Goal: Find contact information: Find contact information

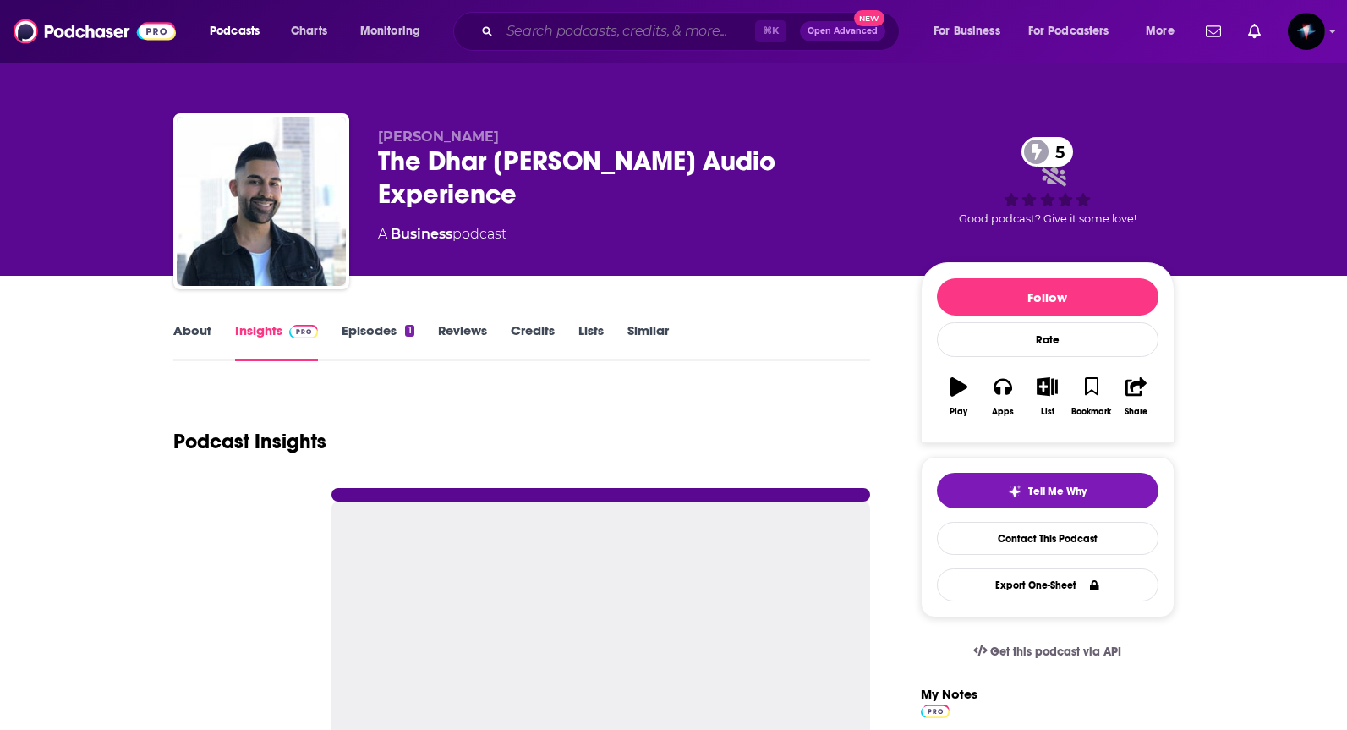
click at [663, 28] on input "Search podcasts, credits, & more..." at bounding box center [627, 31] width 255 height 27
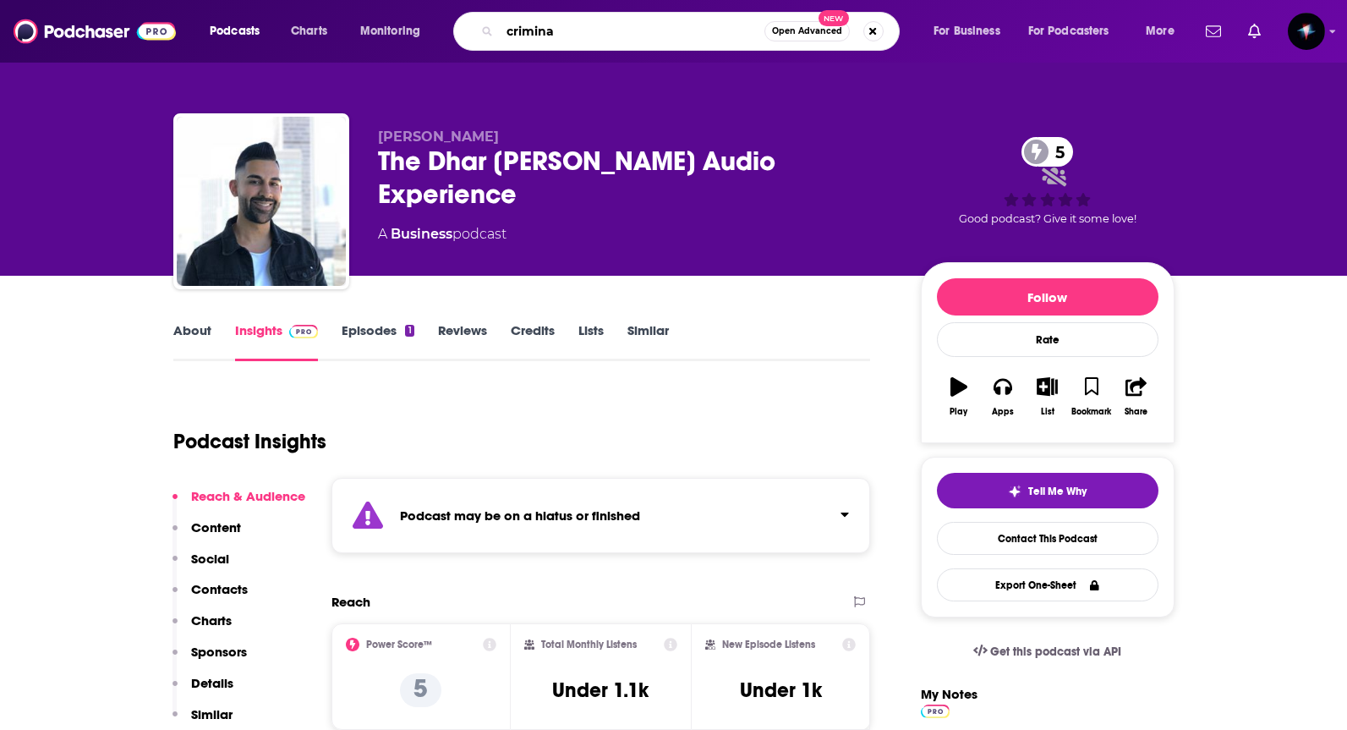
type input "criminal"
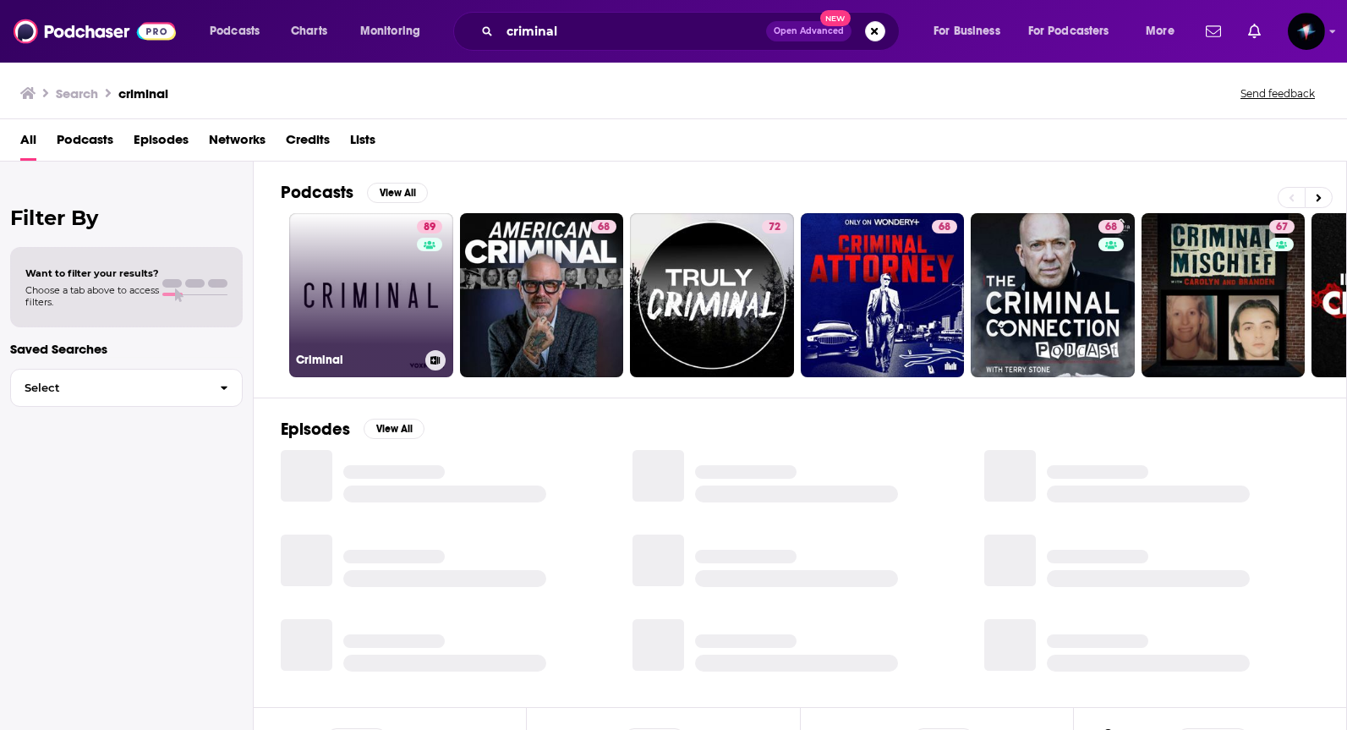
click at [394, 314] on link "89 Criminal" at bounding box center [371, 295] width 164 height 164
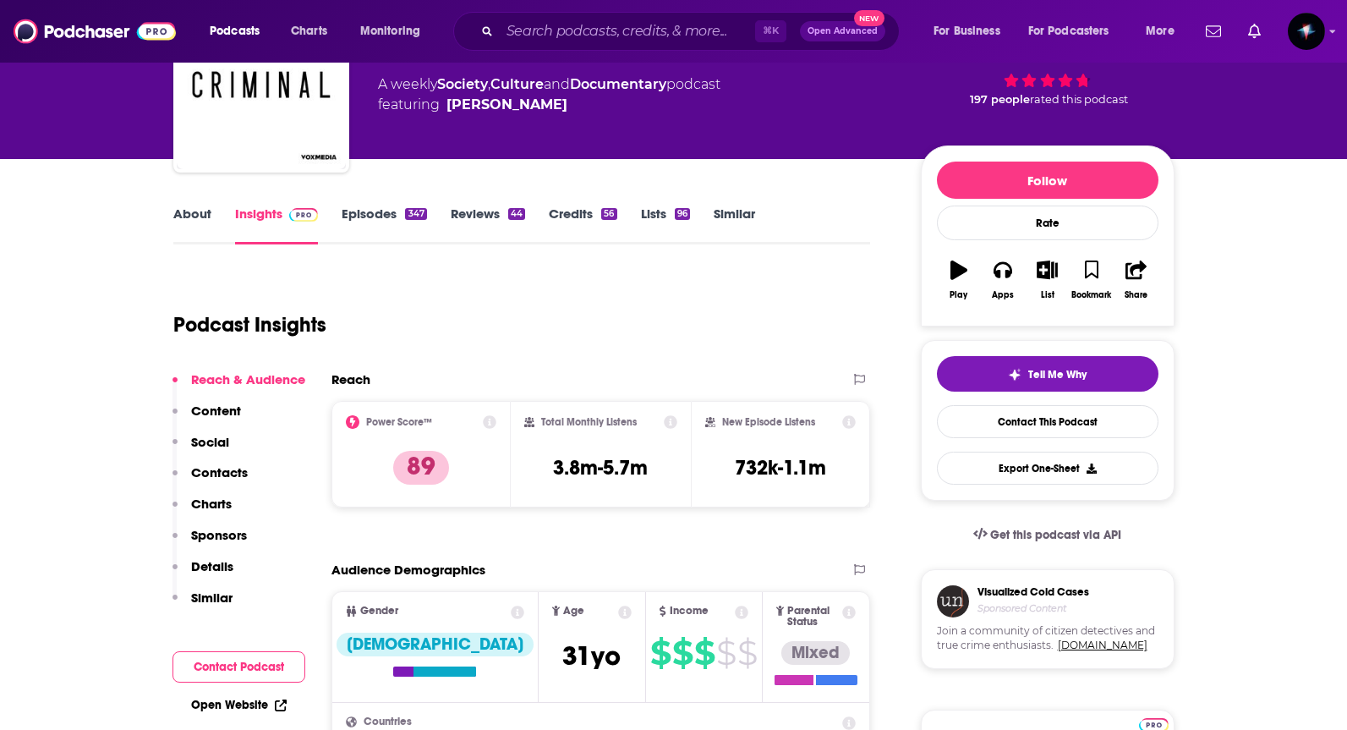
scroll to position [163, 0]
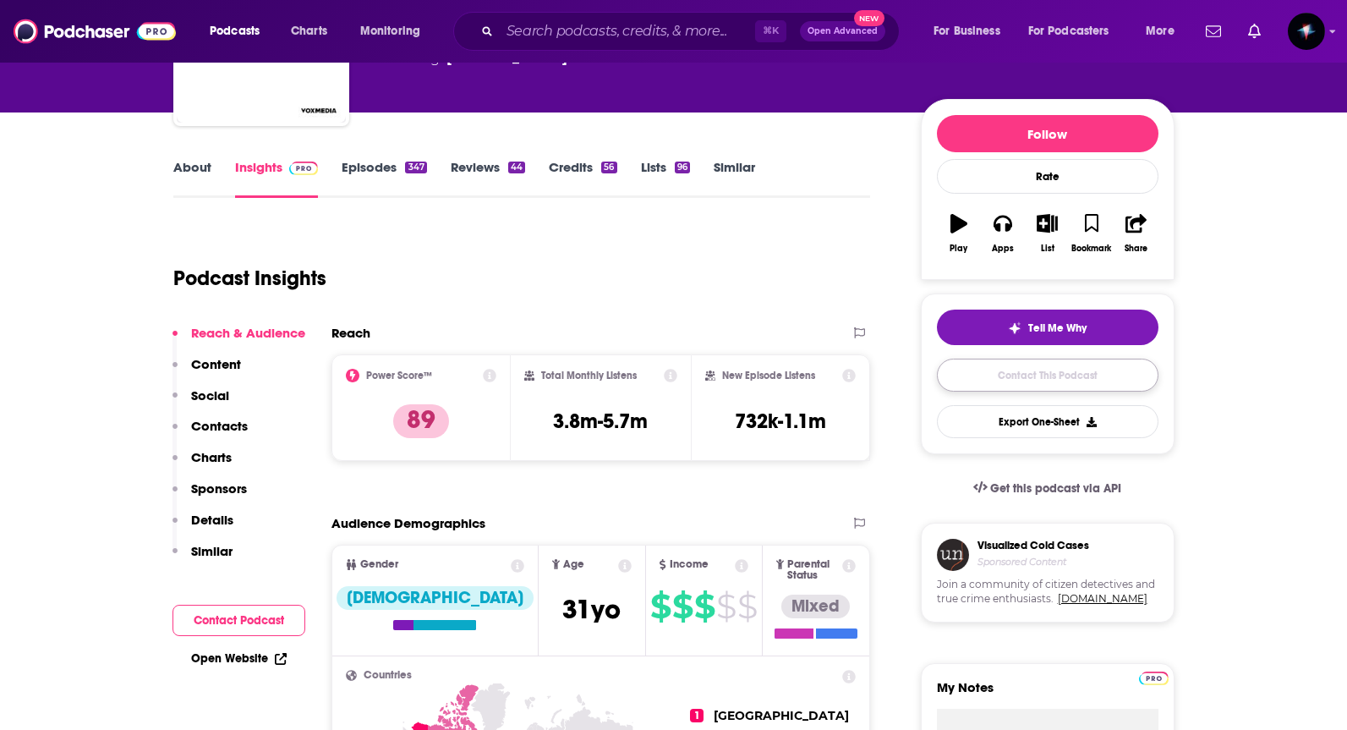
click at [1054, 373] on link "Contact This Podcast" at bounding box center [1048, 374] width 222 height 33
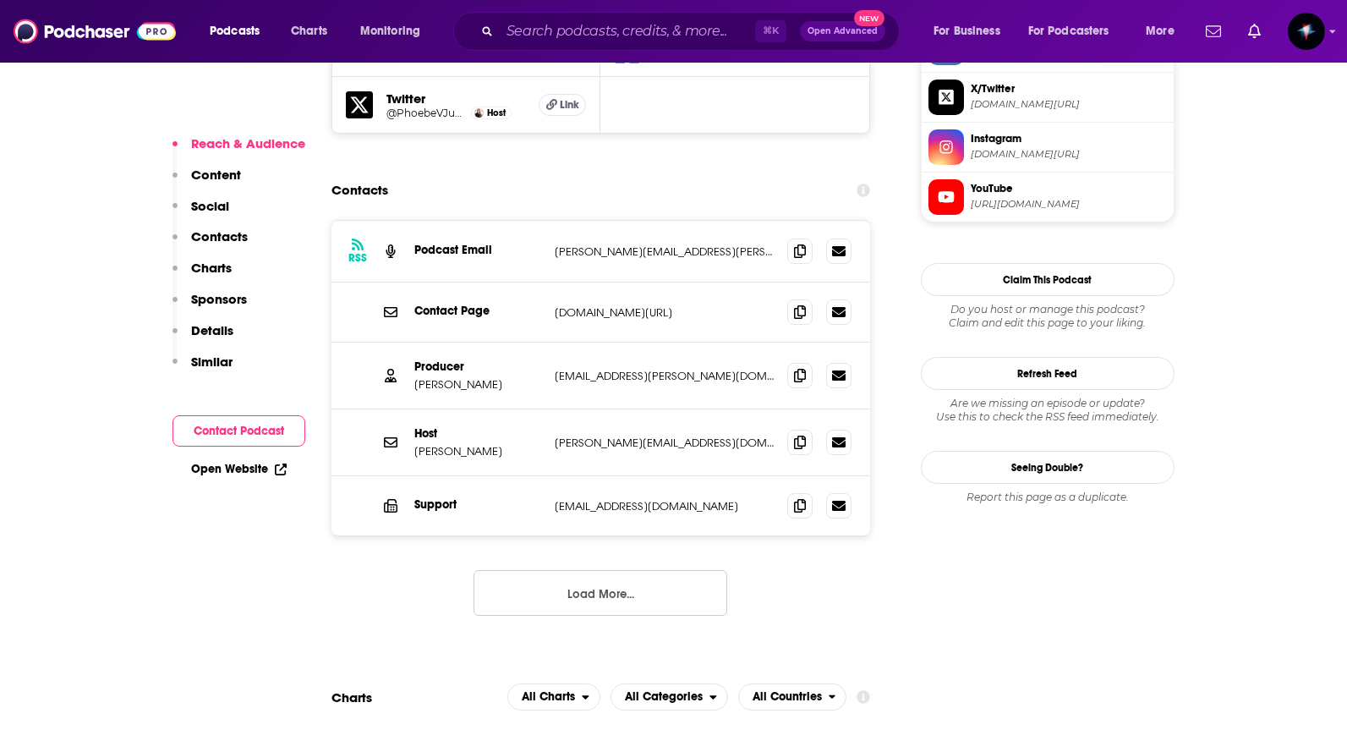
scroll to position [1633, 0]
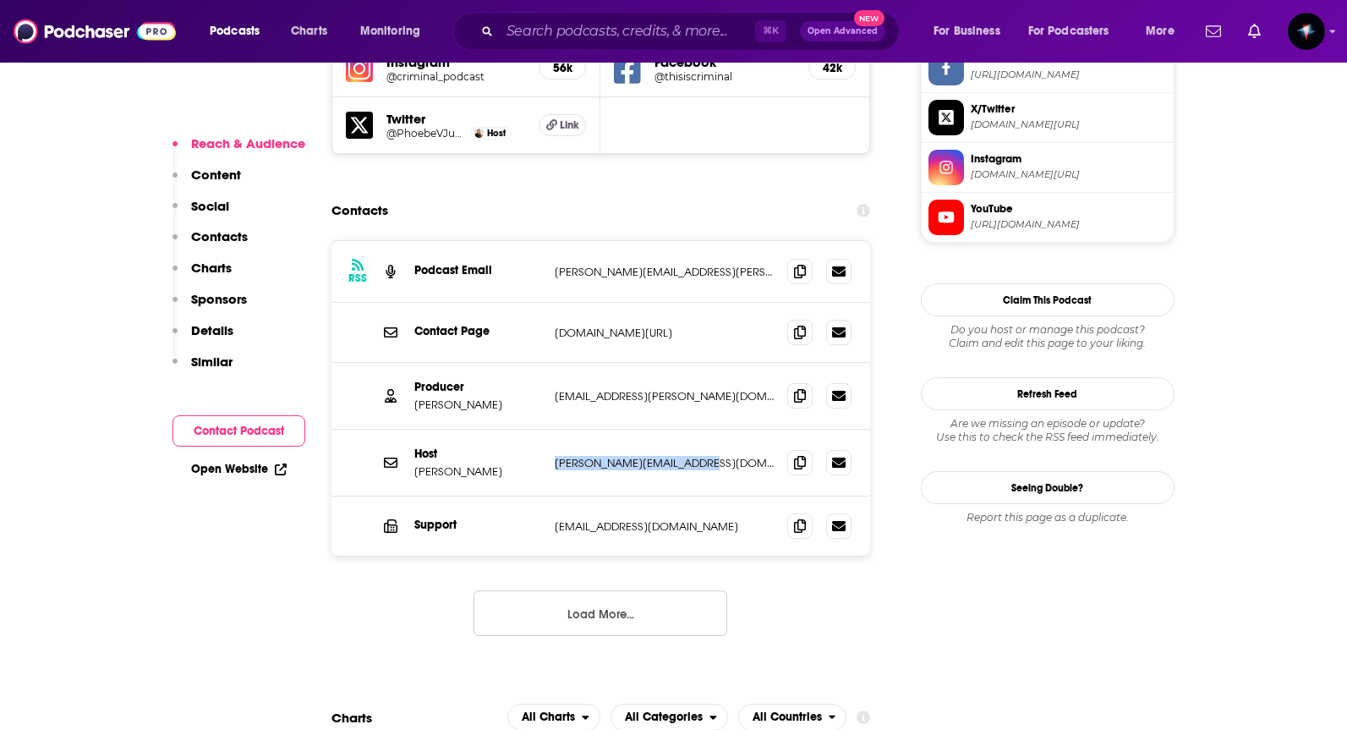
drag, startPoint x: 702, startPoint y: 379, endPoint x: 555, endPoint y: 386, distance: 146.4
click at [555, 456] on p "phoebe@thisiscriminal.com" at bounding box center [665, 463] width 220 height 14
copy p "phoebe@thisiscriminal.com"
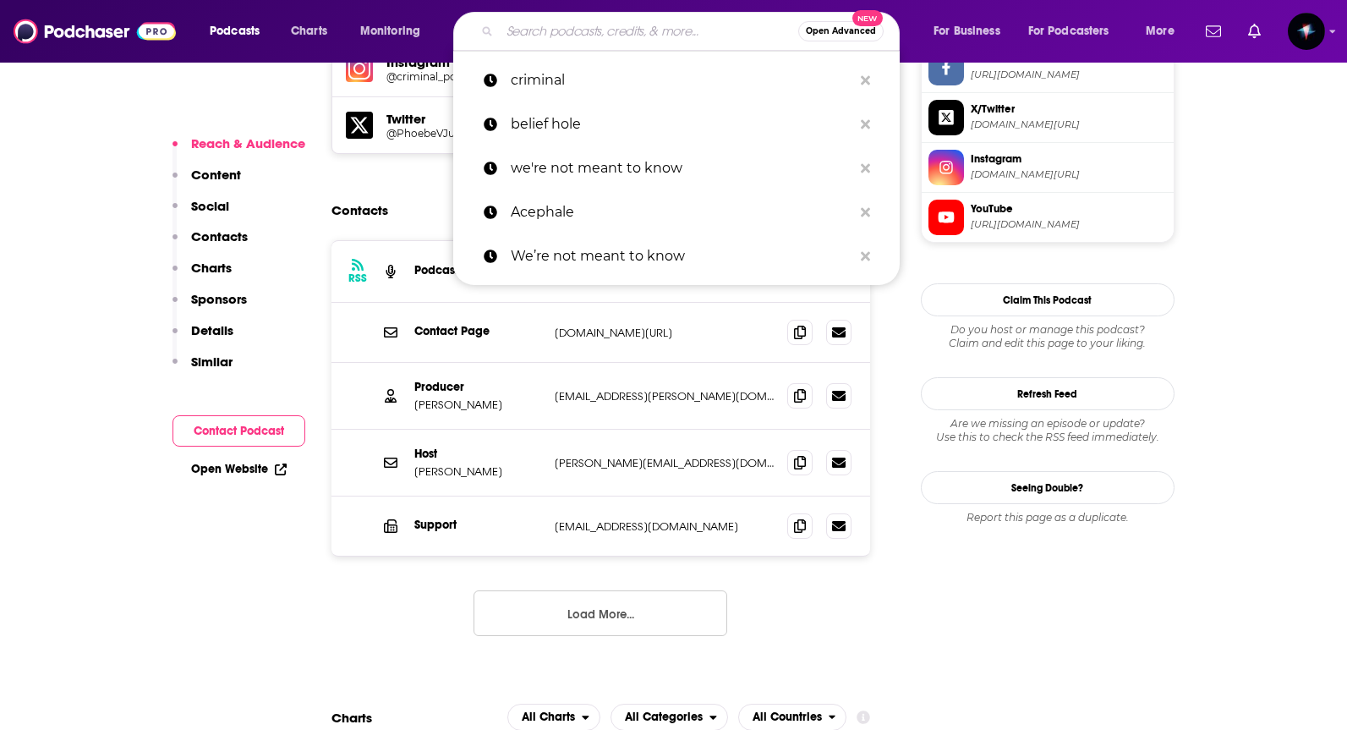
click at [671, 27] on input "Search podcasts, credits, & more..." at bounding box center [649, 31] width 298 height 27
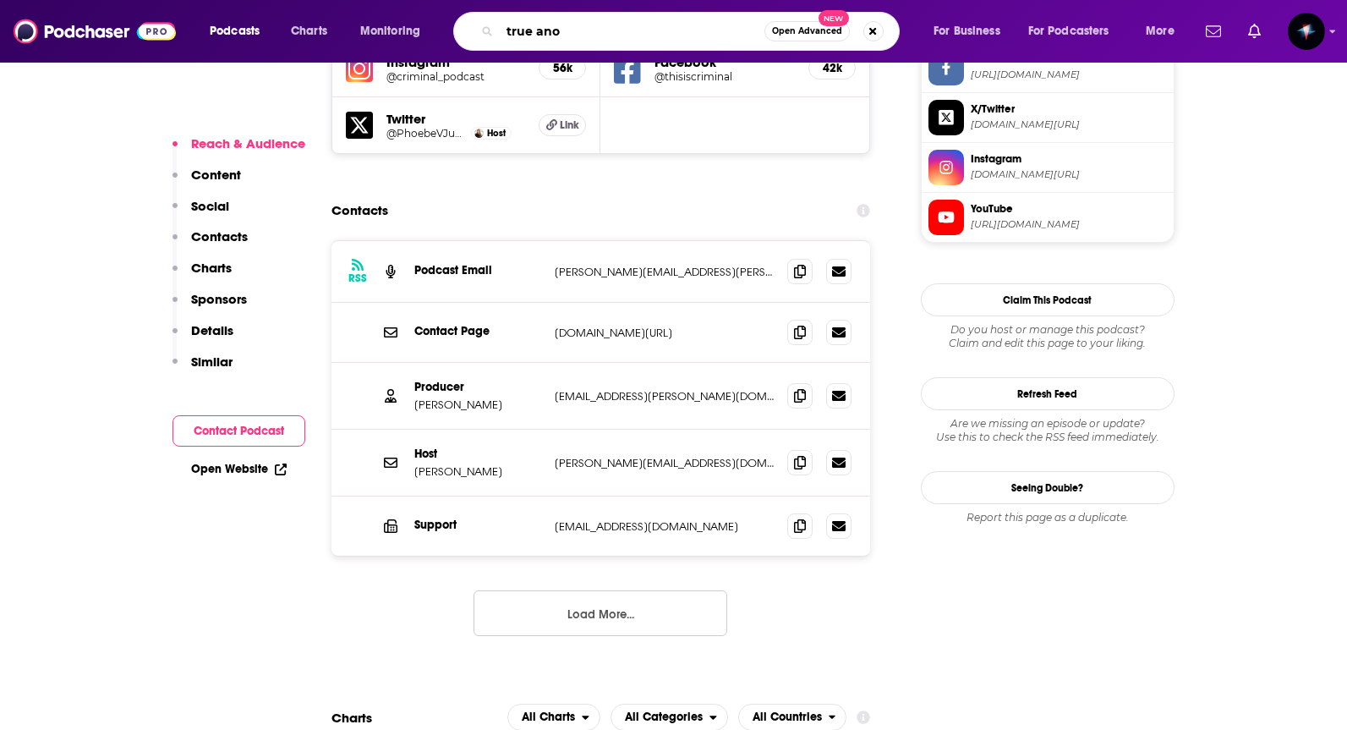
type input "true anon"
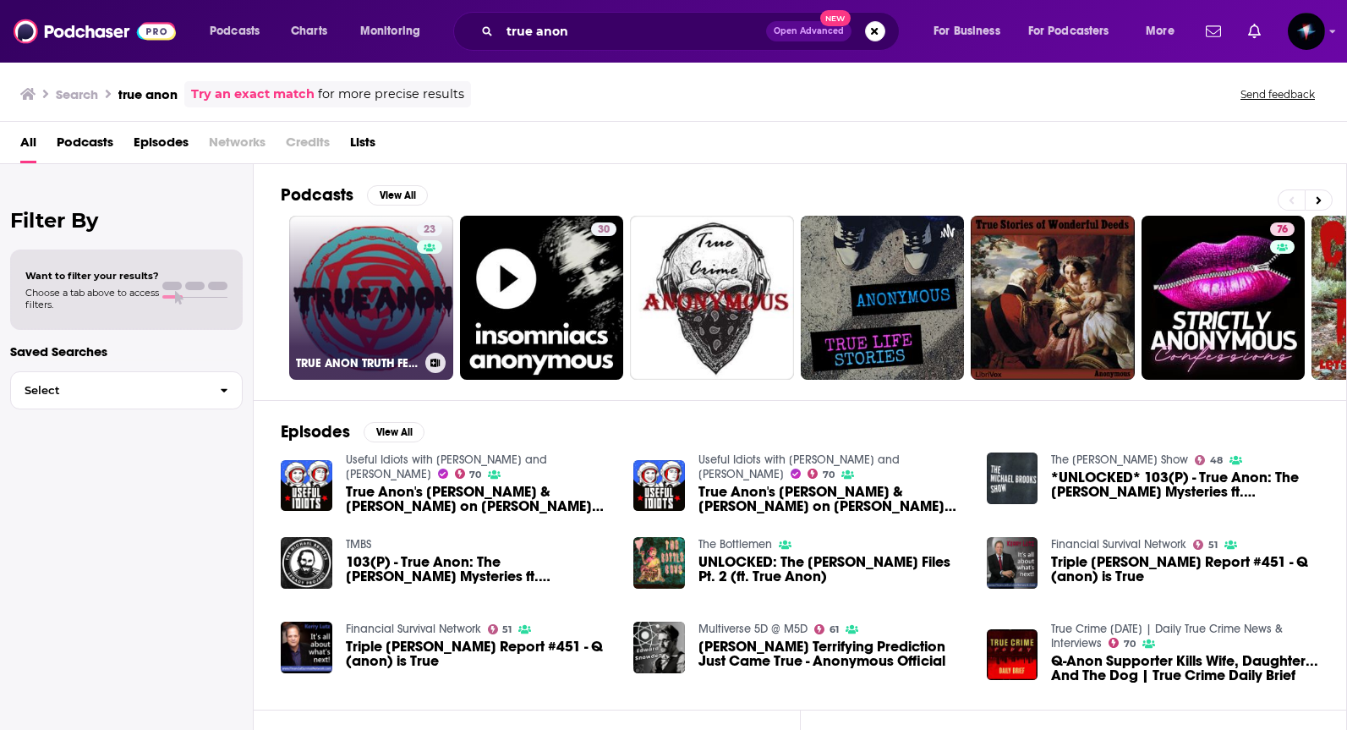
click at [386, 295] on link "23 TRUE ANON TRUTH FEED" at bounding box center [371, 298] width 164 height 164
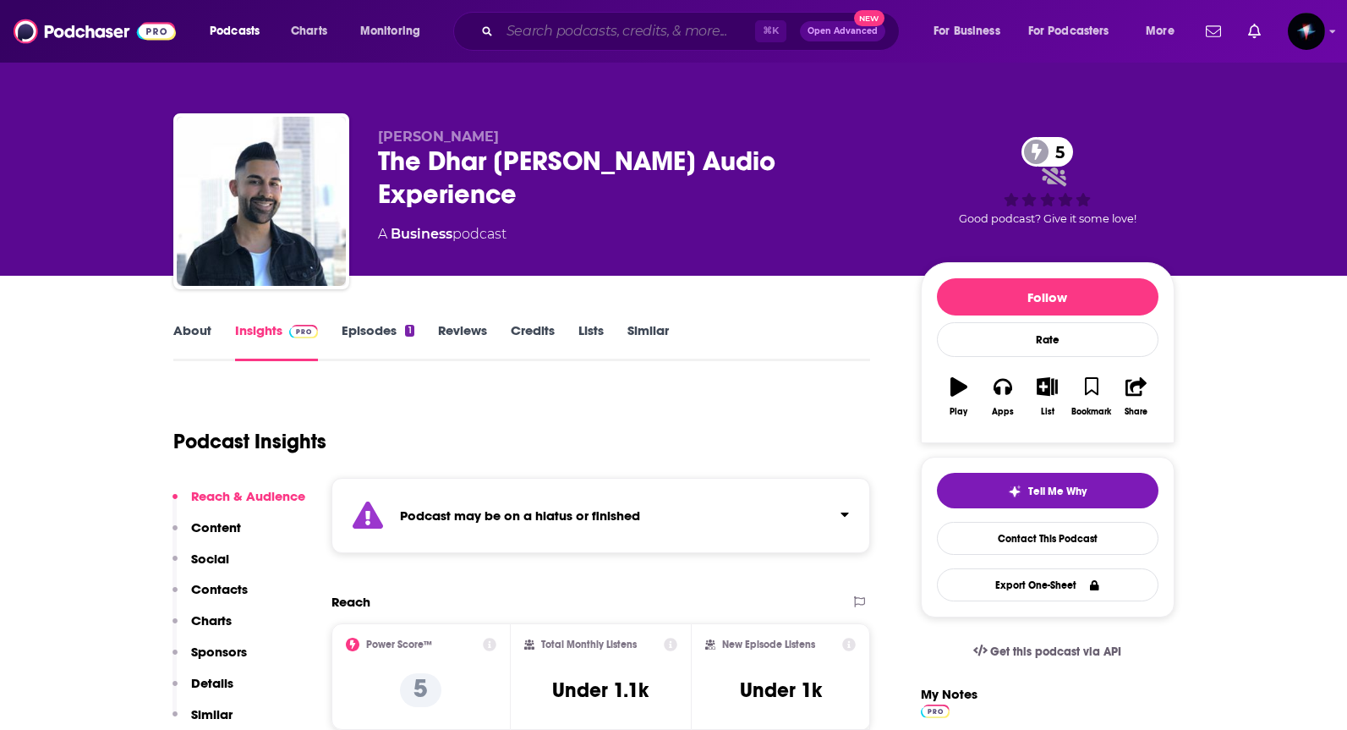
click at [604, 30] on input "Search podcasts, credits, & more..." at bounding box center [627, 31] width 255 height 27
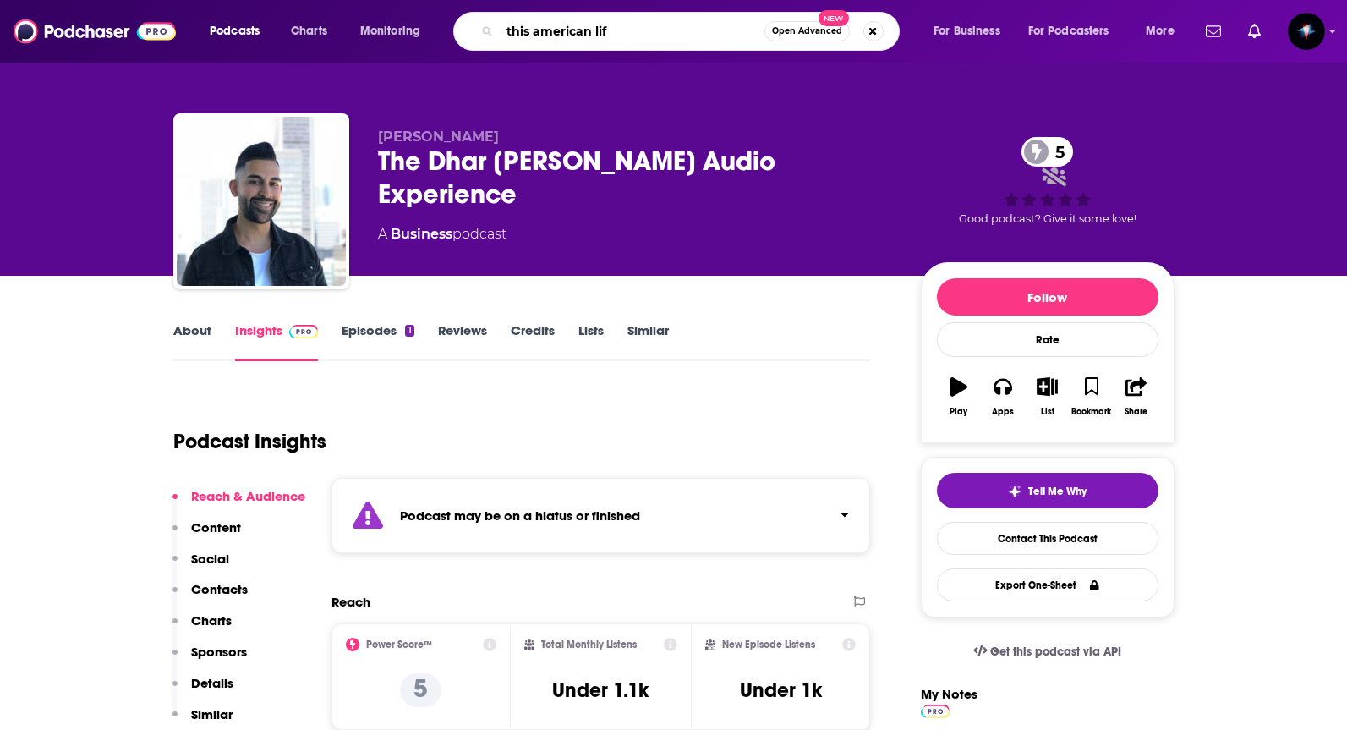
type input "this american life"
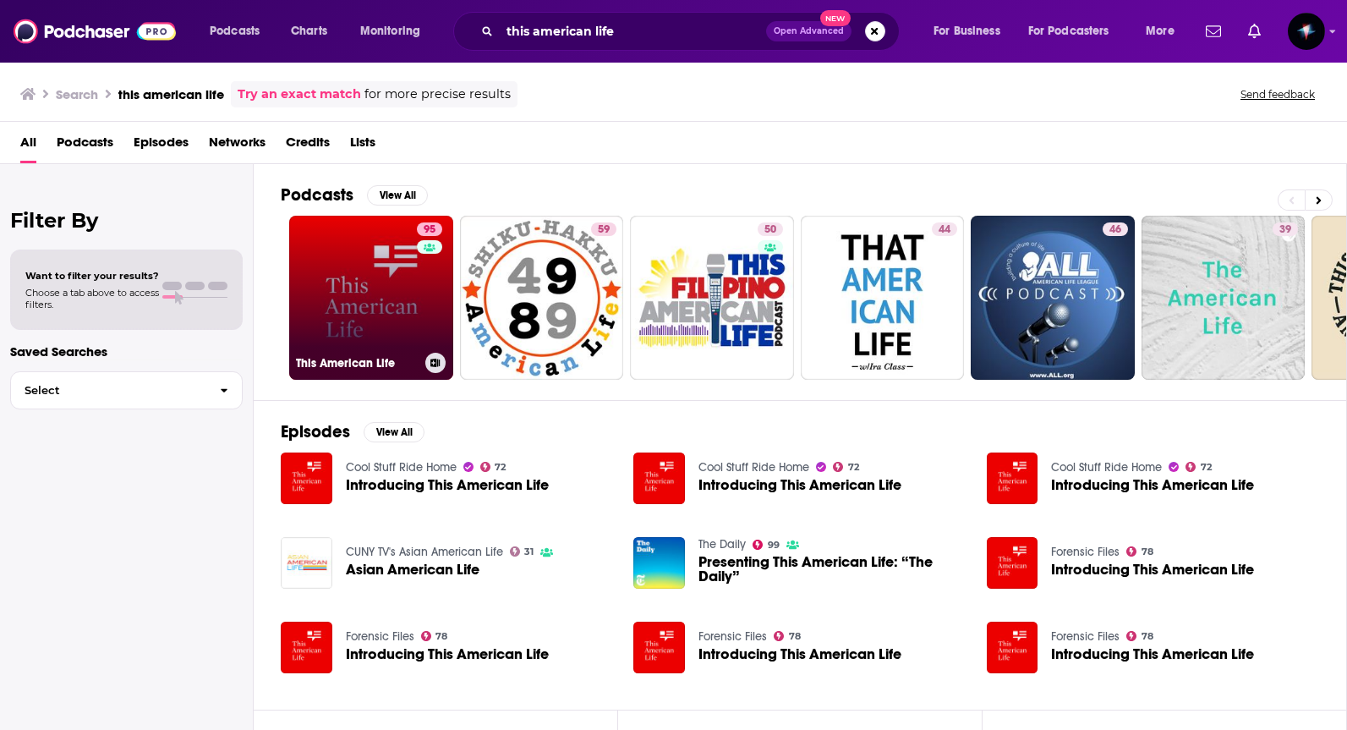
click at [376, 309] on link "95 This American Life" at bounding box center [371, 298] width 164 height 164
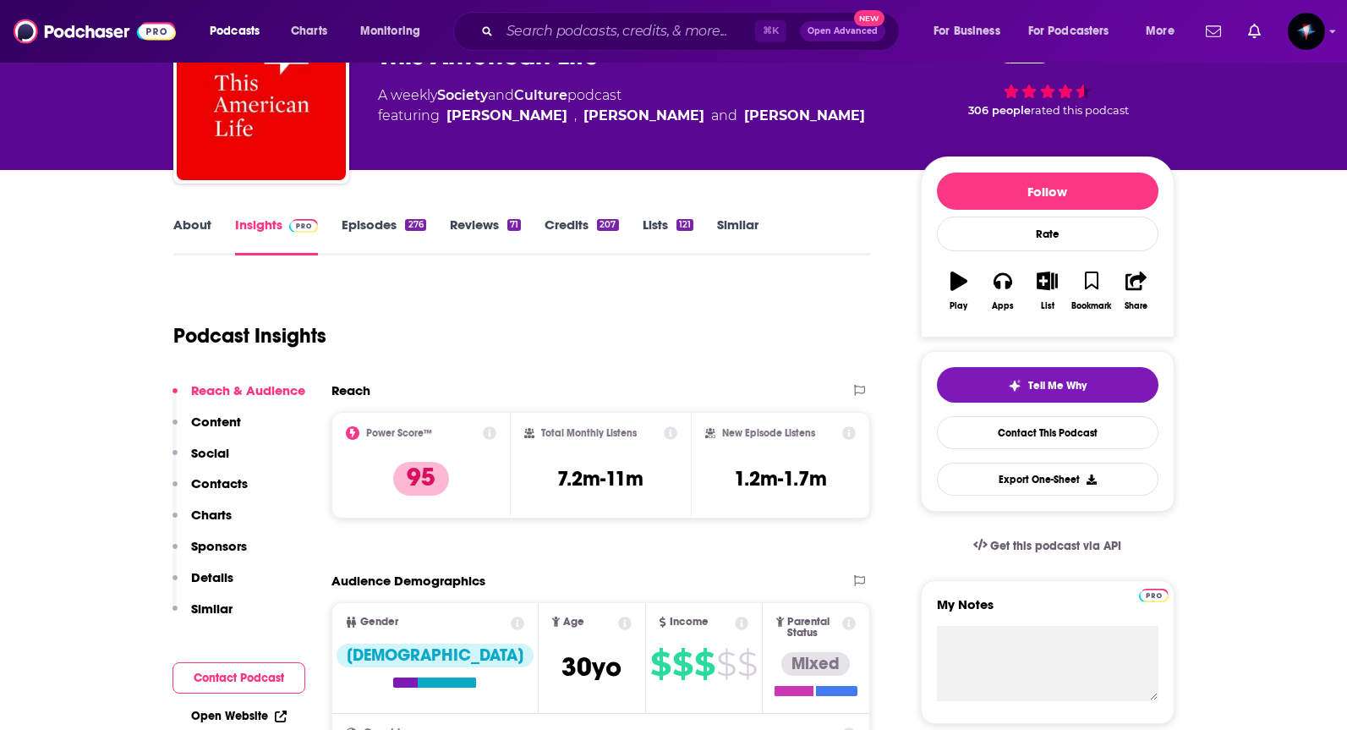
scroll to position [217, 0]
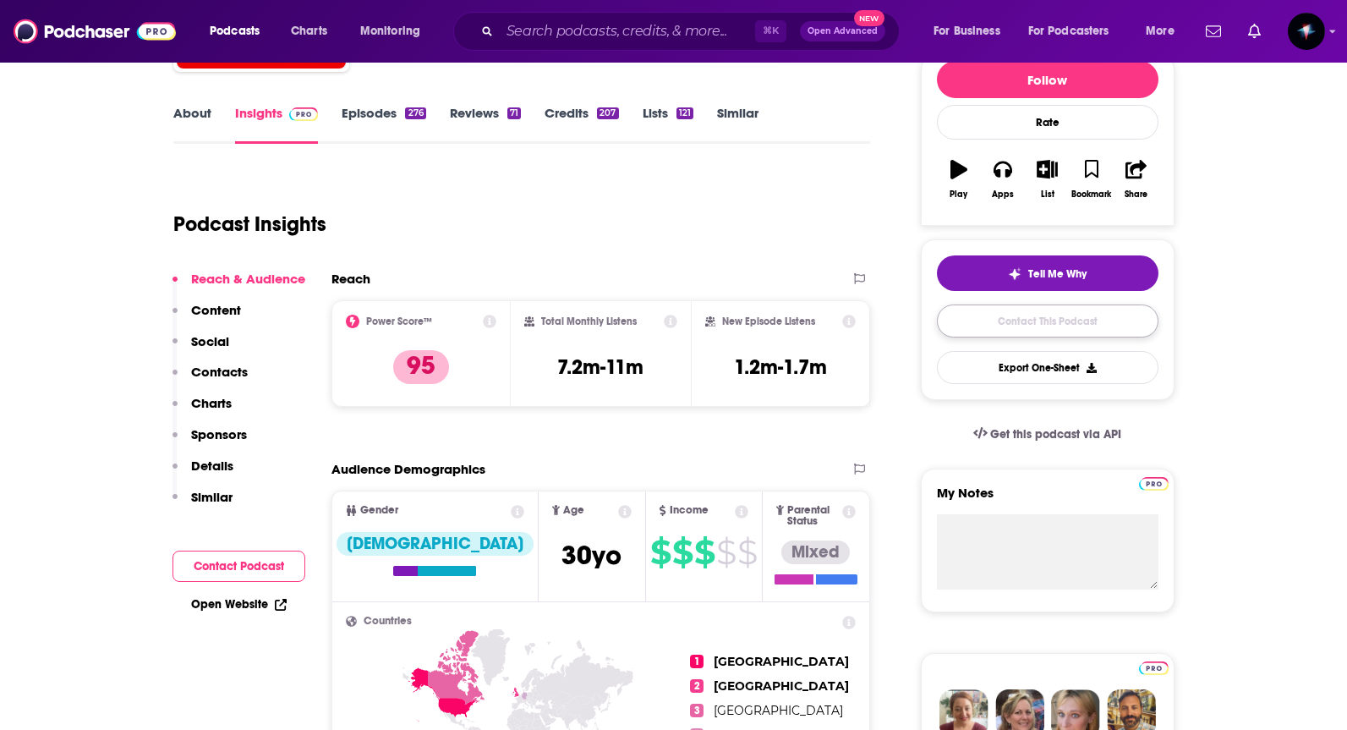
click at [1004, 319] on link "Contact This Podcast" at bounding box center [1048, 320] width 222 height 33
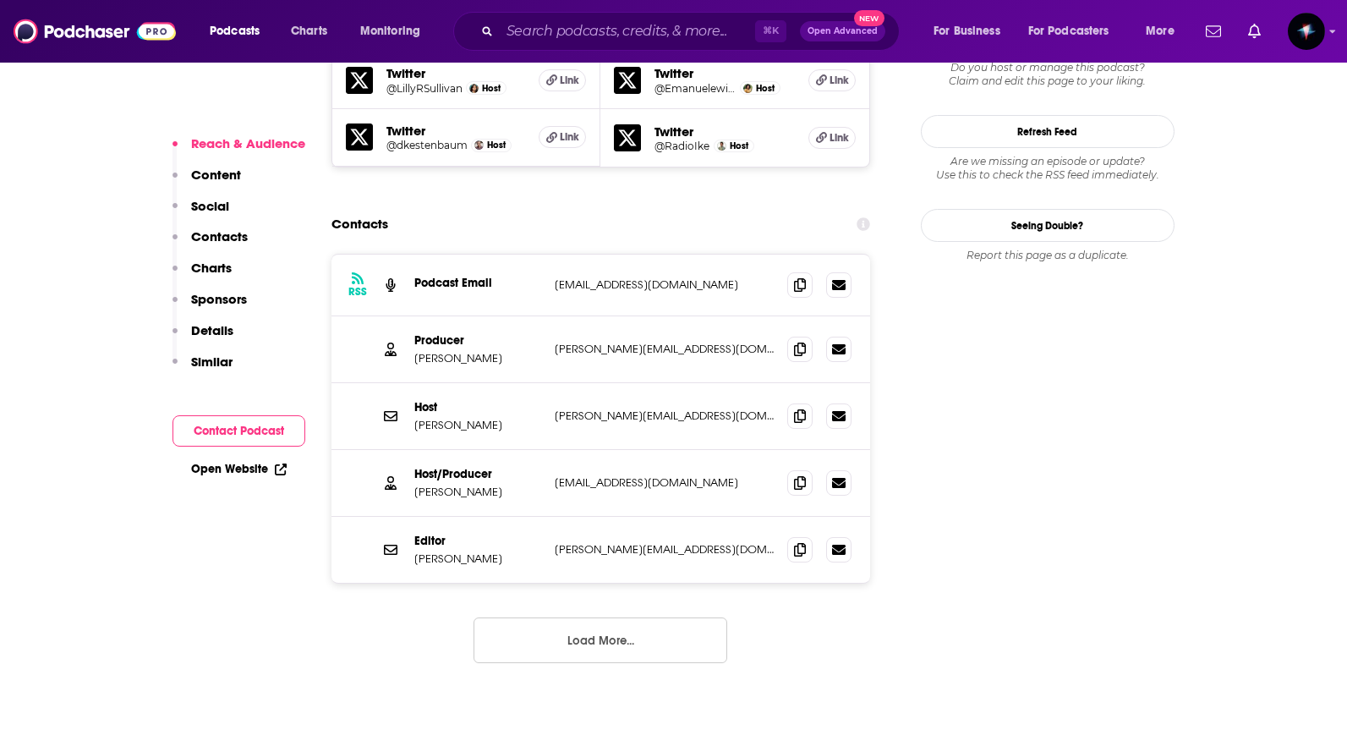
scroll to position [1753, 0]
drag, startPoint x: 645, startPoint y: 252, endPoint x: 552, endPoint y: 255, distance: 93.1
click at [552, 318] on div "Producer Julie Snyder julie@thislife.org julie@thislife.org" at bounding box center [600, 351] width 539 height 67
copy p "[PERSON_NAME][EMAIL_ADDRESS][DOMAIN_NAME]"
drag, startPoint x: 700, startPoint y: 453, endPoint x: 555, endPoint y: 456, distance: 145.4
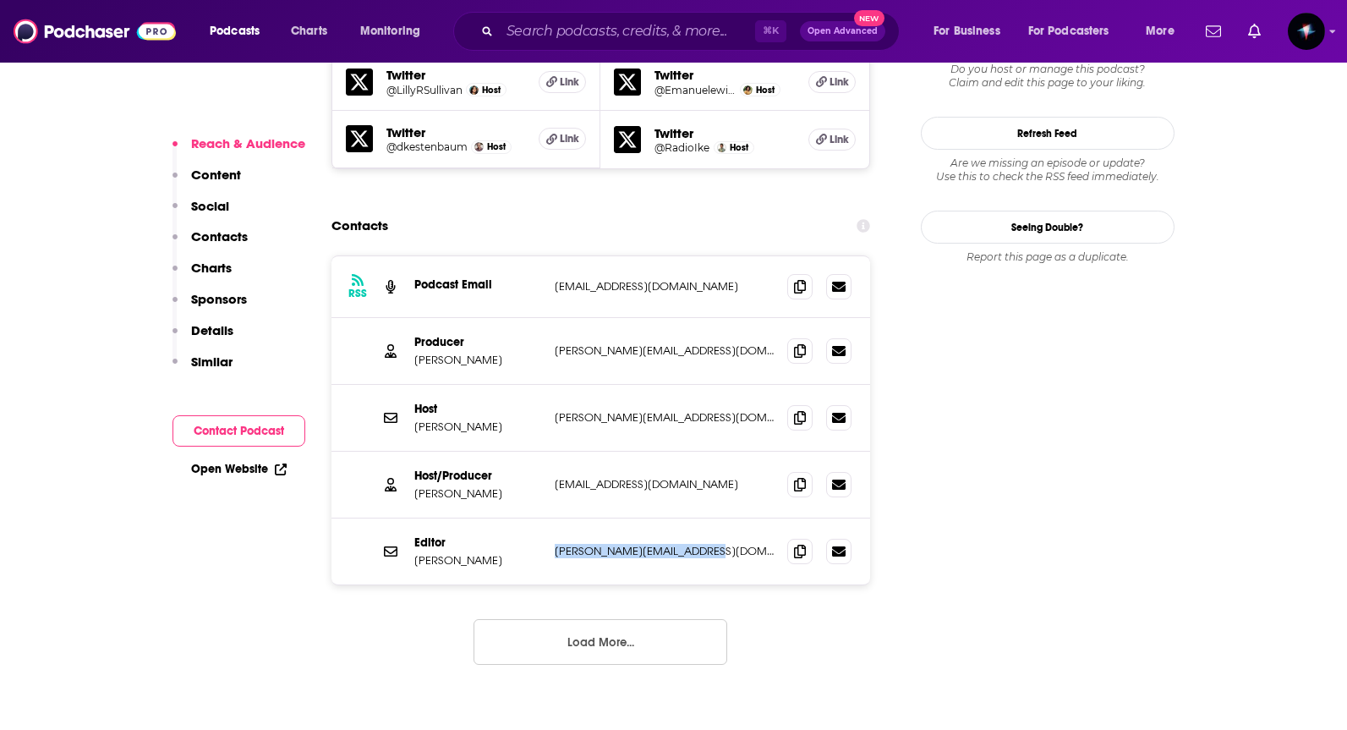
click at [555, 544] on p "[PERSON_NAME][EMAIL_ADDRESS][DOMAIN_NAME]" at bounding box center [665, 551] width 220 height 14
click at [603, 451] on div "Host/Producer Ira Glass ira@thislife.org ira@thislife.org" at bounding box center [600, 484] width 539 height 67
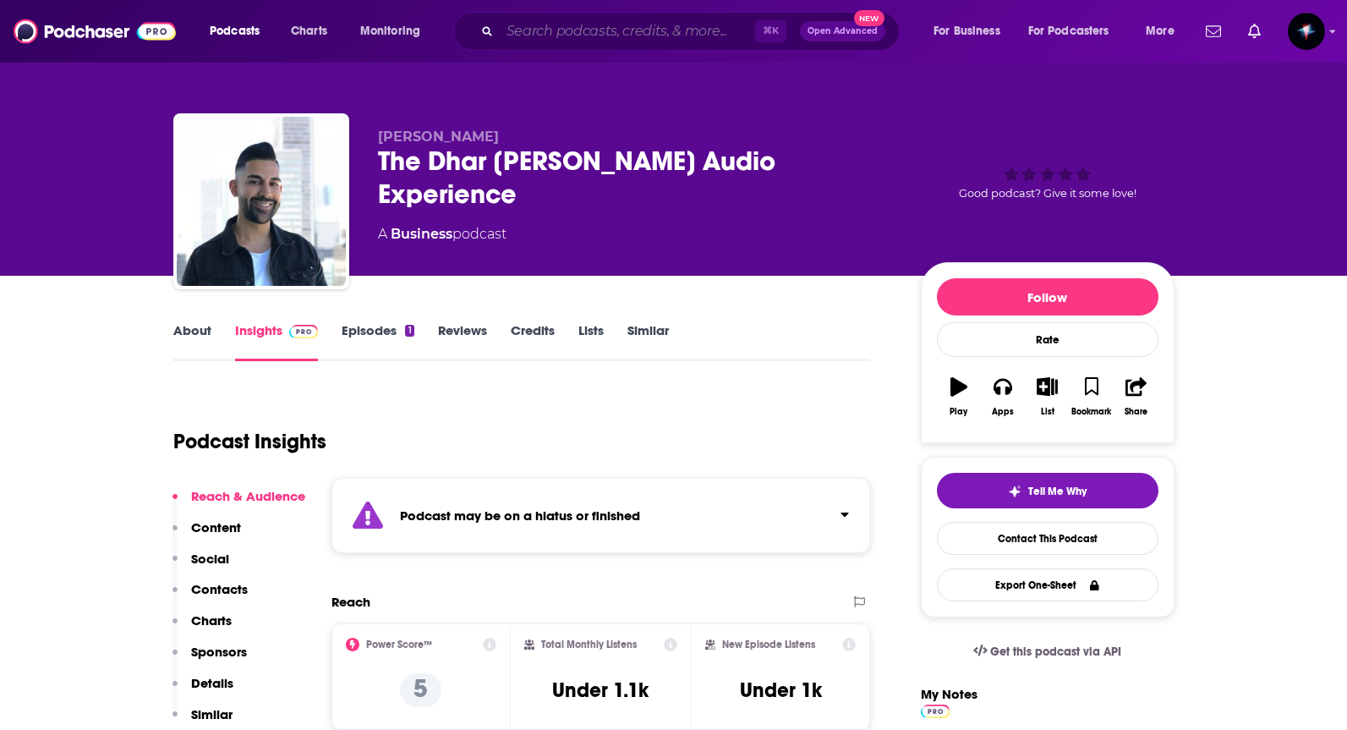
click at [603, 31] on input "Search podcasts, credits, & more..." at bounding box center [627, 31] width 255 height 27
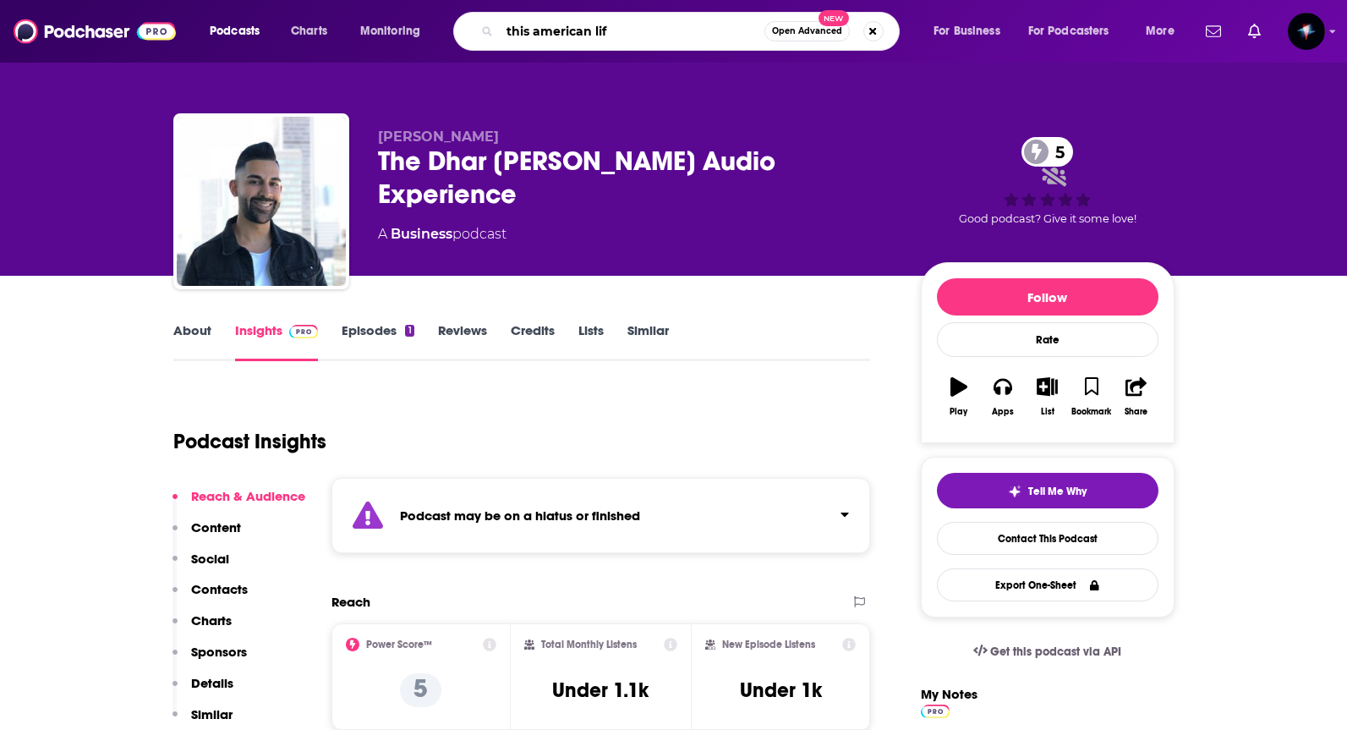
type input "this american life"
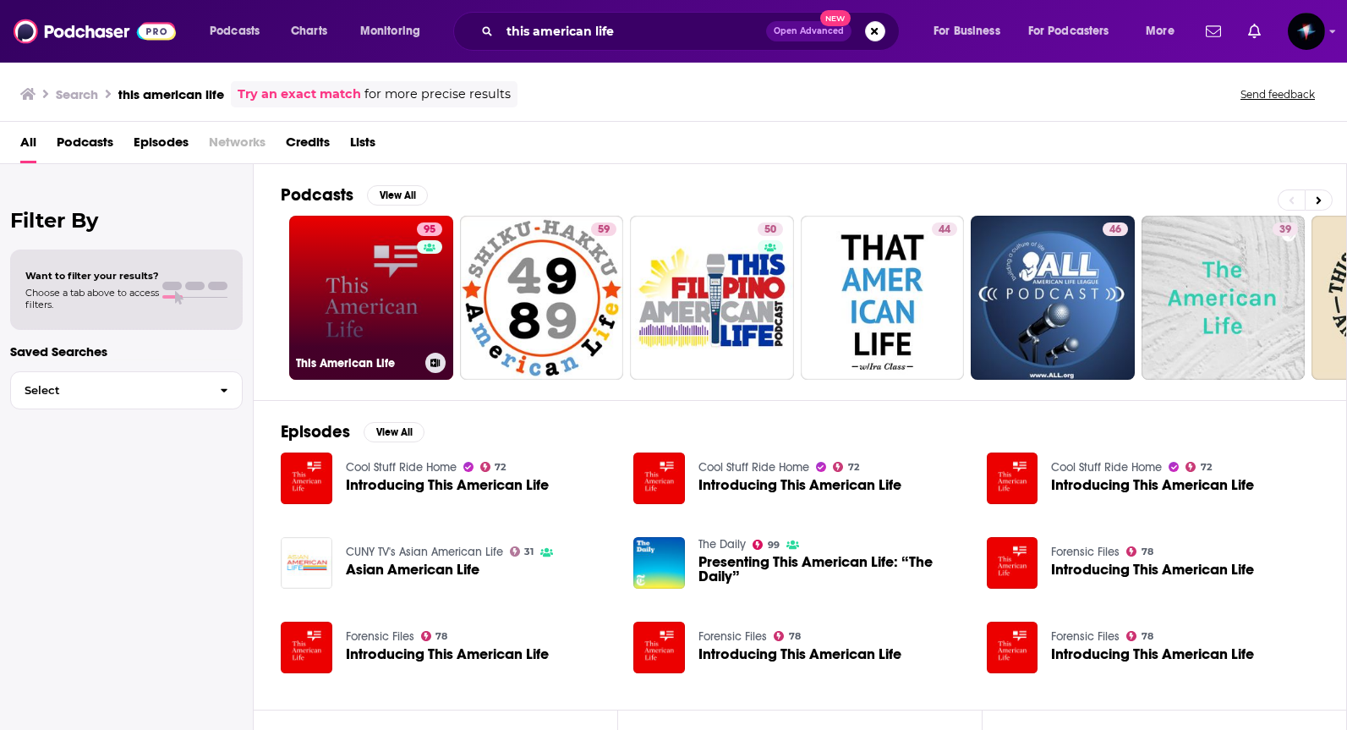
click at [395, 336] on link "95 This American Life" at bounding box center [371, 298] width 164 height 164
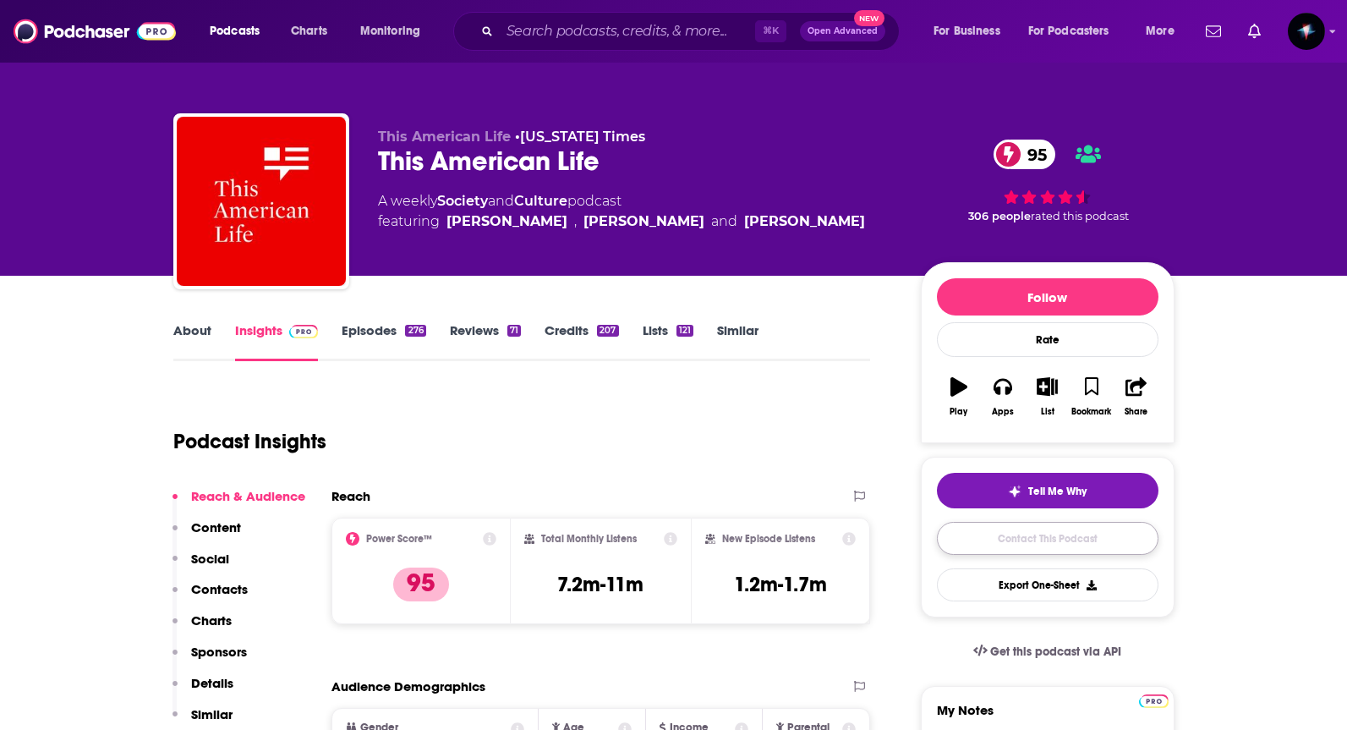
click at [1048, 555] on link "Contact This Podcast" at bounding box center [1048, 538] width 222 height 33
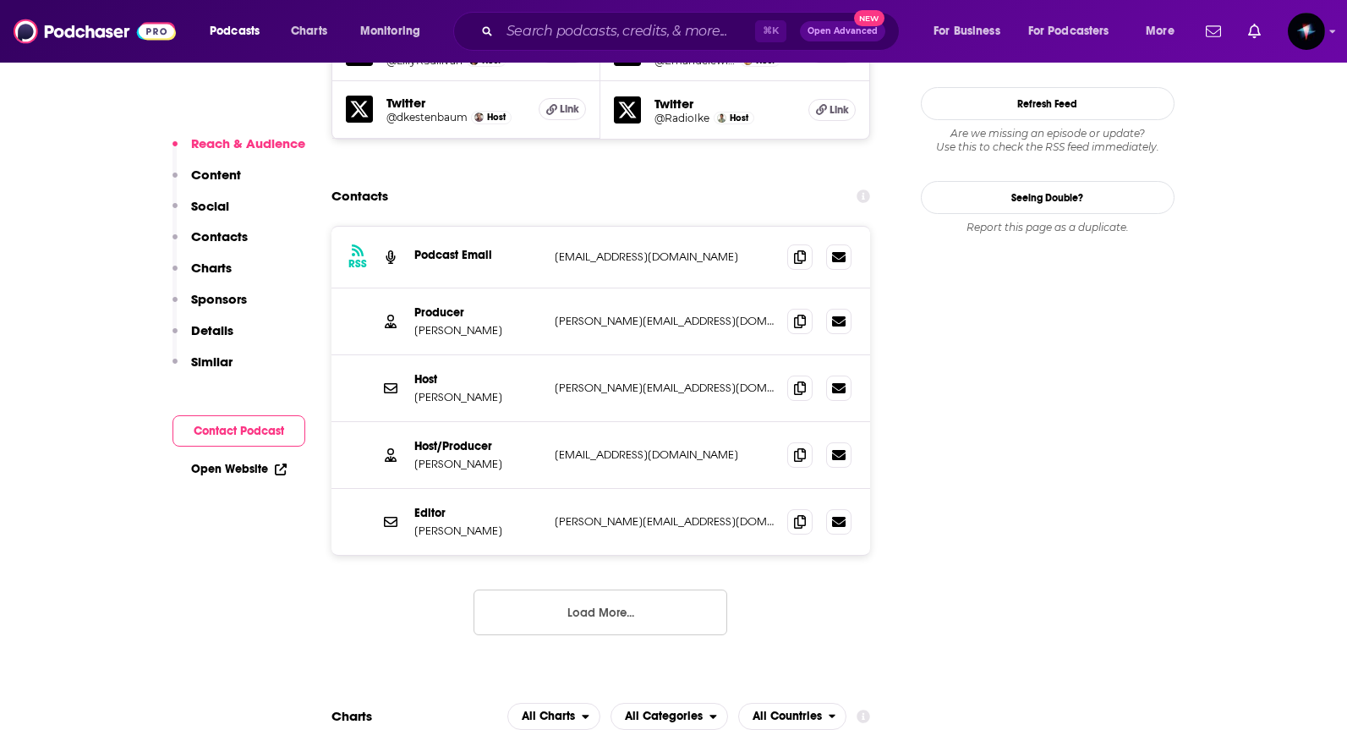
scroll to position [1746, 0]
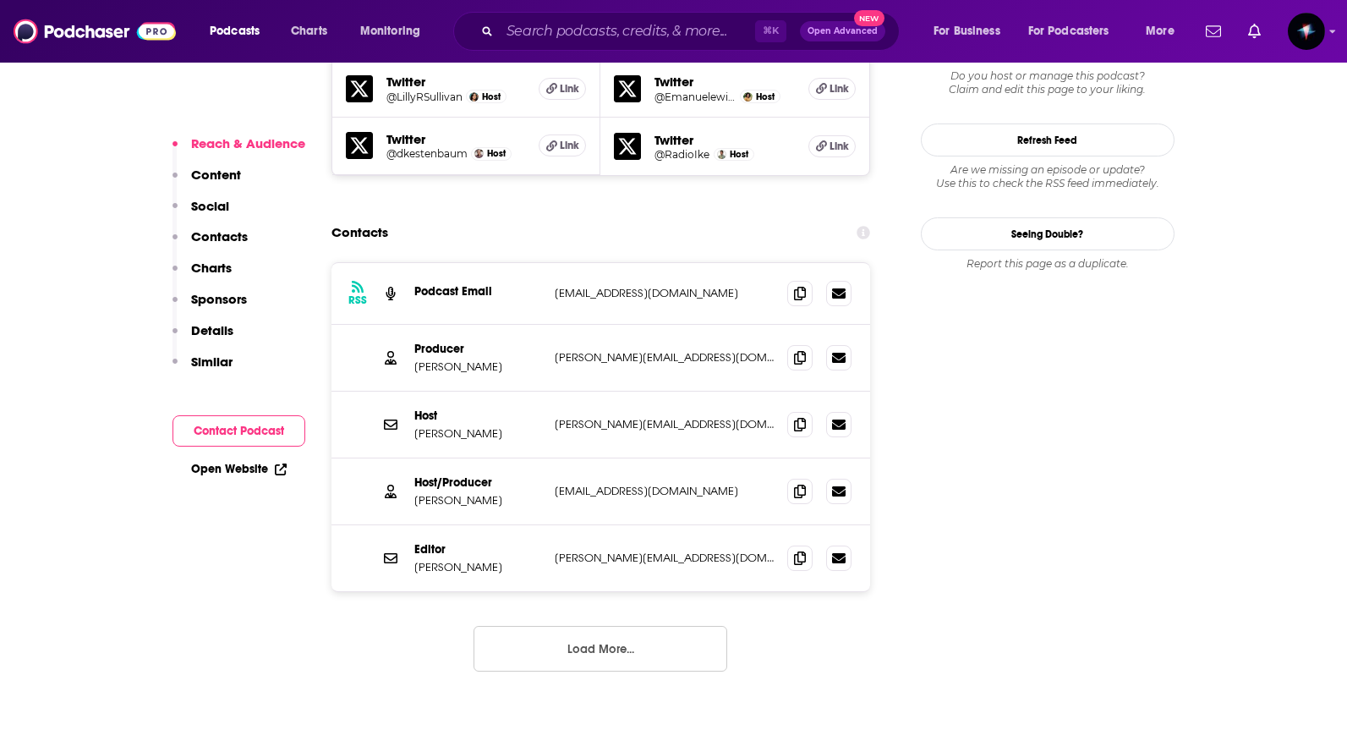
click at [271, 473] on link "Open Website" at bounding box center [239, 469] width 96 height 14
